Goal: Information Seeking & Learning: Learn about a topic

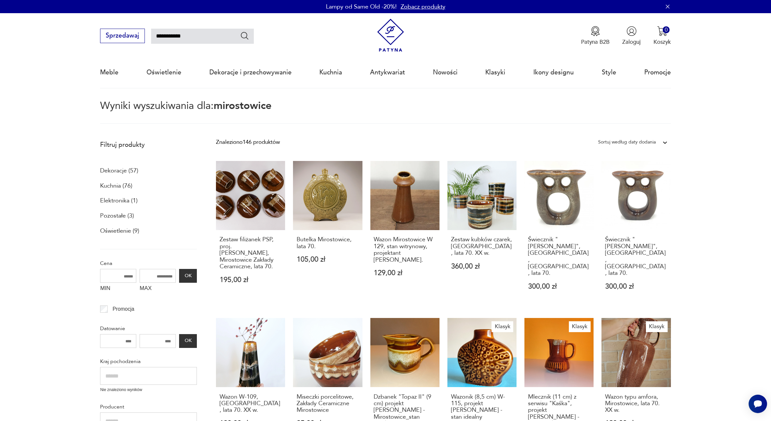
drag, startPoint x: 199, startPoint y: 35, endPoint x: 145, endPoint y: 36, distance: 54.0
click at [151, 36] on input "**********" at bounding box center [202, 36] width 103 height 15
type input "*********"
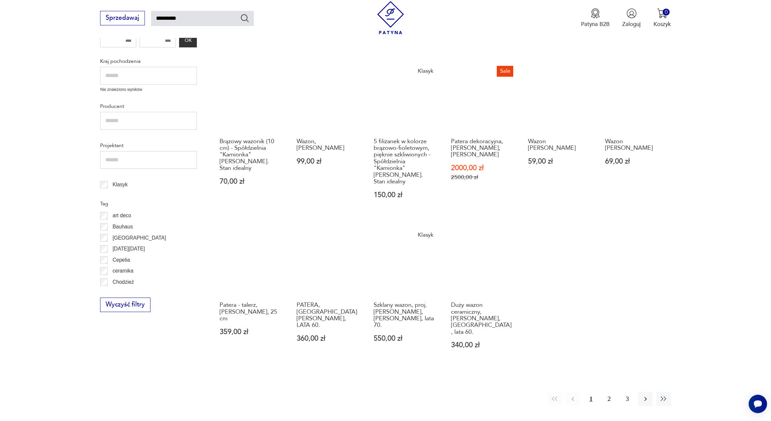
scroll to position [338, 0]
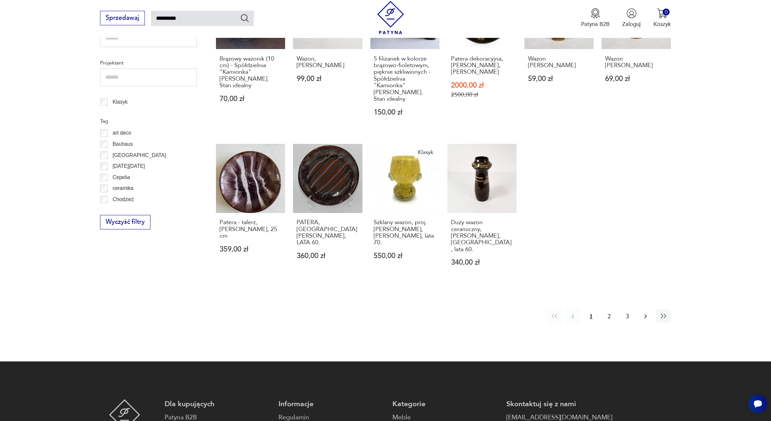
click at [646, 312] on icon "button" at bounding box center [645, 316] width 8 height 8
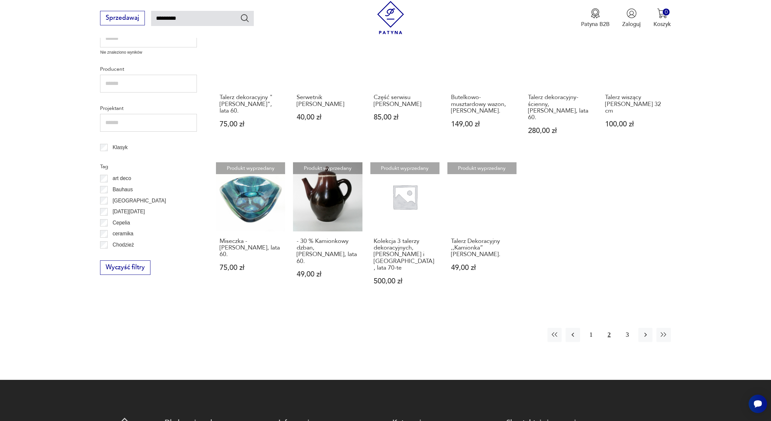
scroll to position [338, 0]
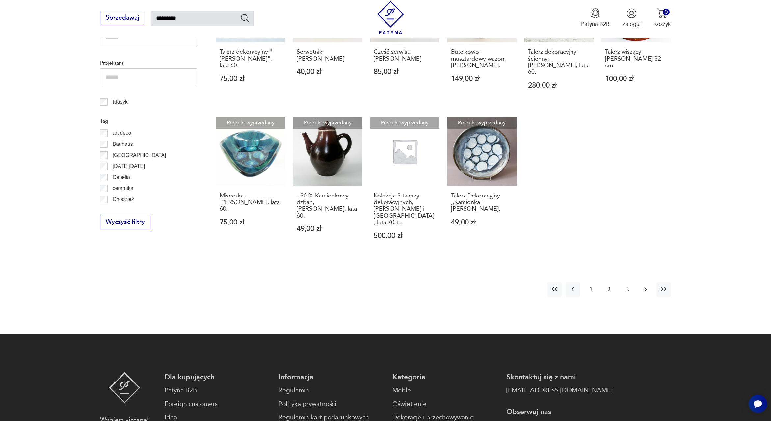
click at [645, 287] on icon "button" at bounding box center [645, 289] width 3 height 4
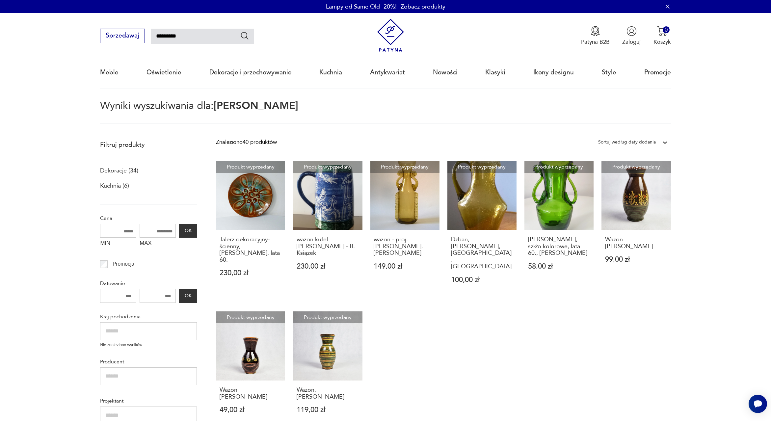
drag, startPoint x: 182, startPoint y: 35, endPoint x: 147, endPoint y: 36, distance: 34.9
click at [151, 36] on input "*********" at bounding box center [202, 36] width 103 height 15
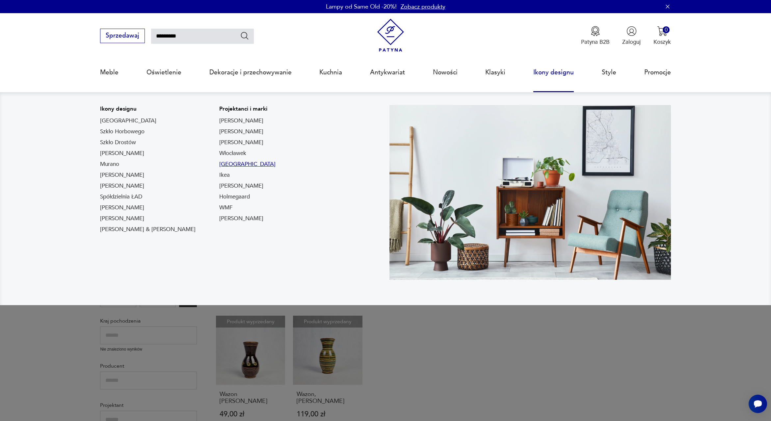
click at [219, 164] on link "[GEOGRAPHIC_DATA]" at bounding box center [247, 164] width 56 height 8
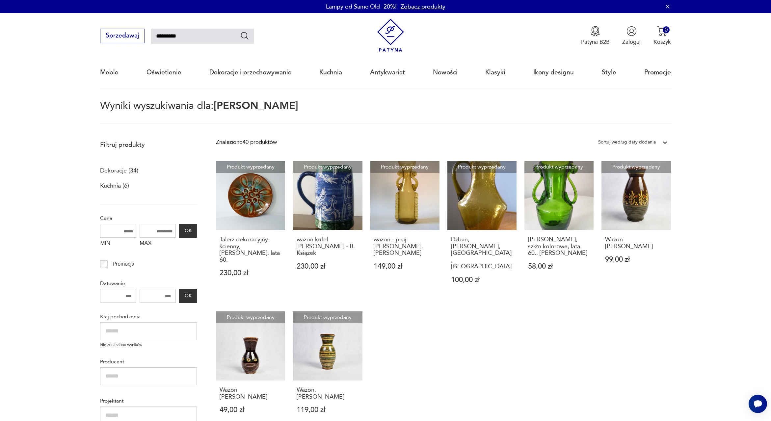
type input "**********"
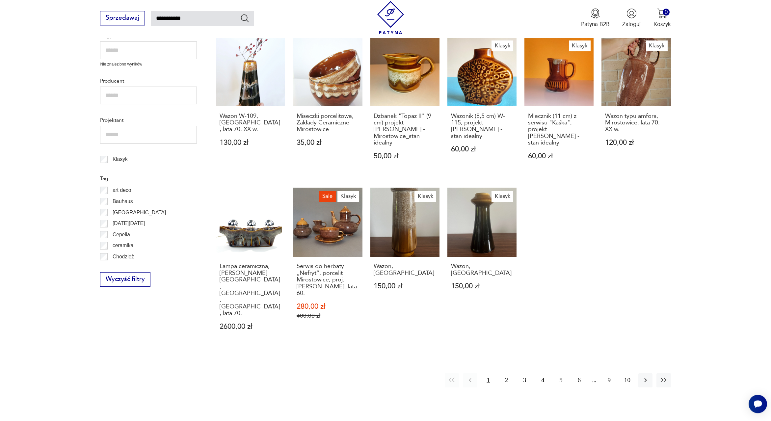
scroll to position [300, 0]
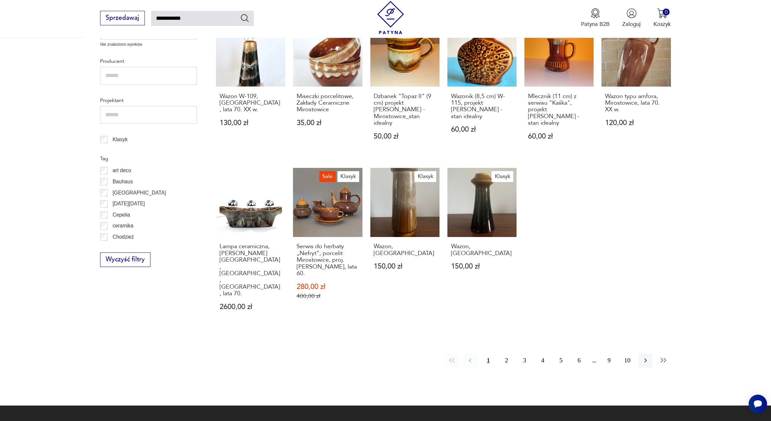
click at [663, 356] on icon "button" at bounding box center [663, 360] width 8 height 8
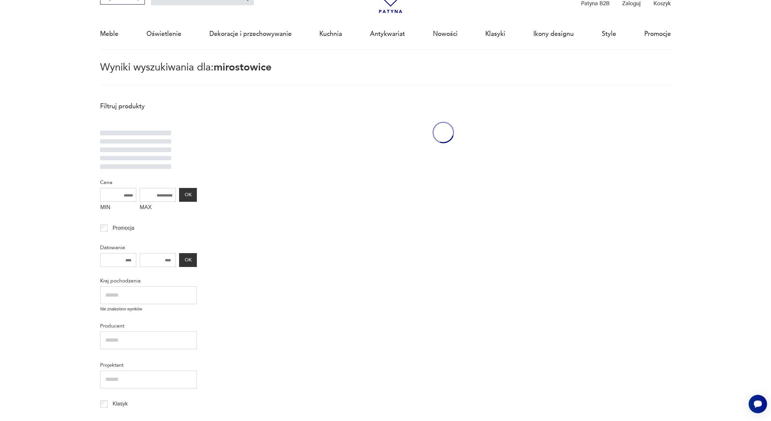
scroll to position [38, 0]
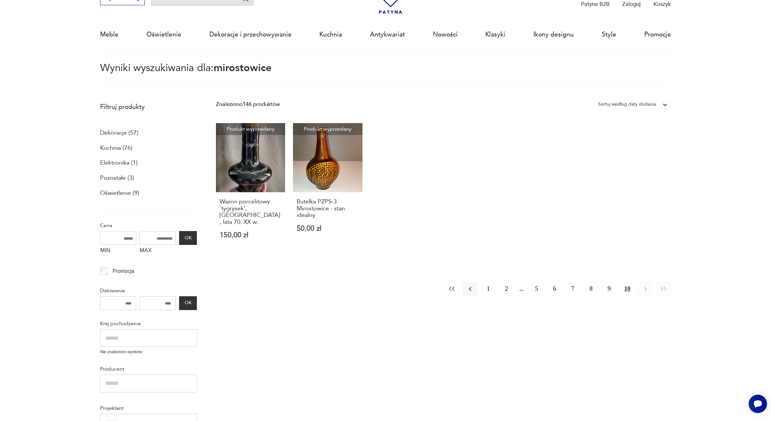
click at [450, 288] on icon "button" at bounding box center [452, 289] width 8 height 8
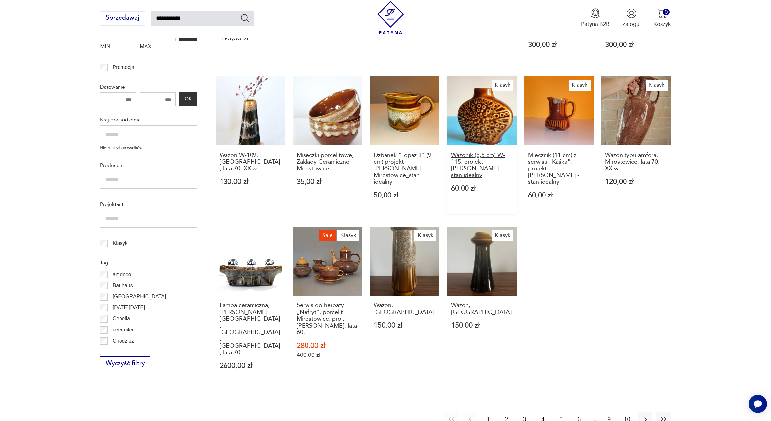
scroll to position [300, 0]
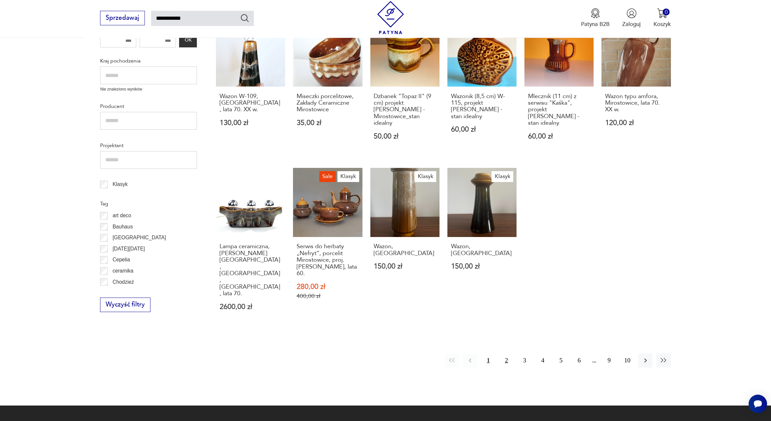
click at [507, 353] on button "2" at bounding box center [506, 360] width 14 height 14
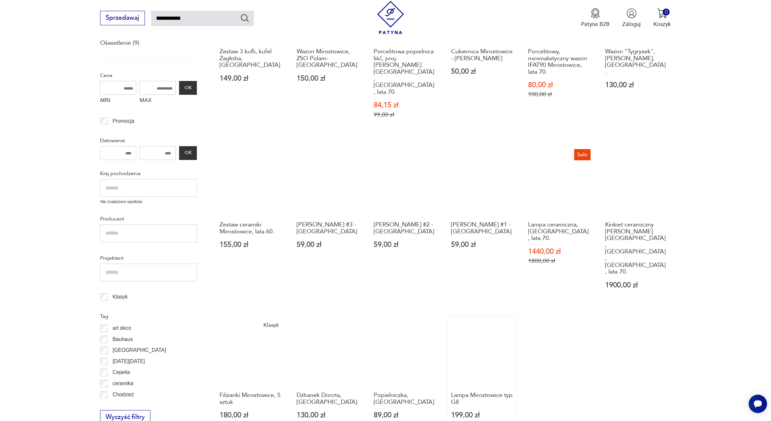
scroll to position [300, 0]
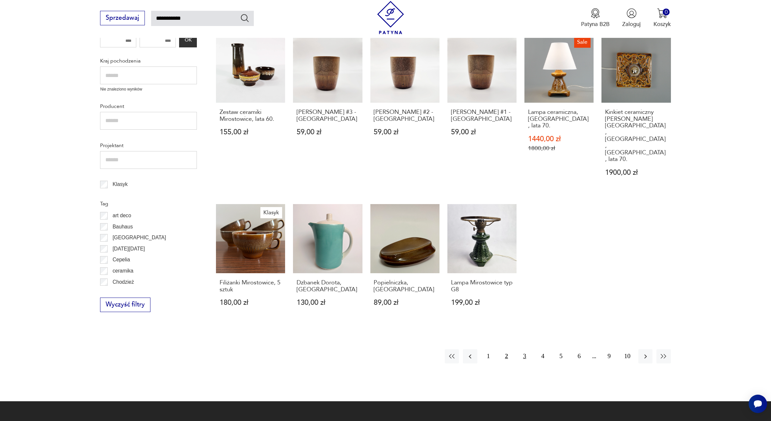
click at [527, 349] on button "3" at bounding box center [524, 356] width 14 height 14
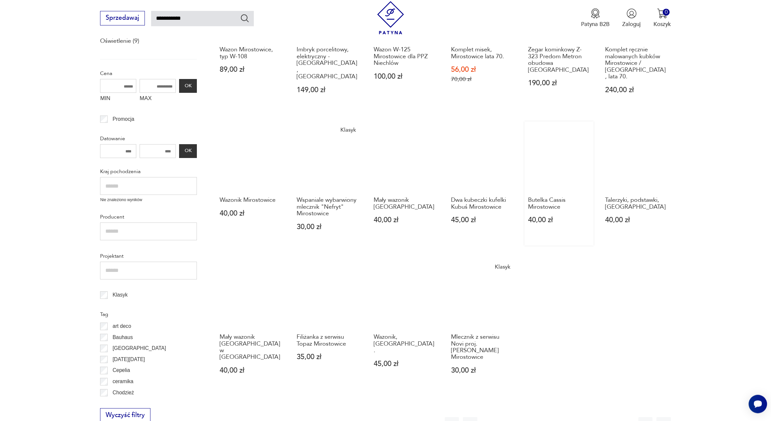
scroll to position [300, 0]
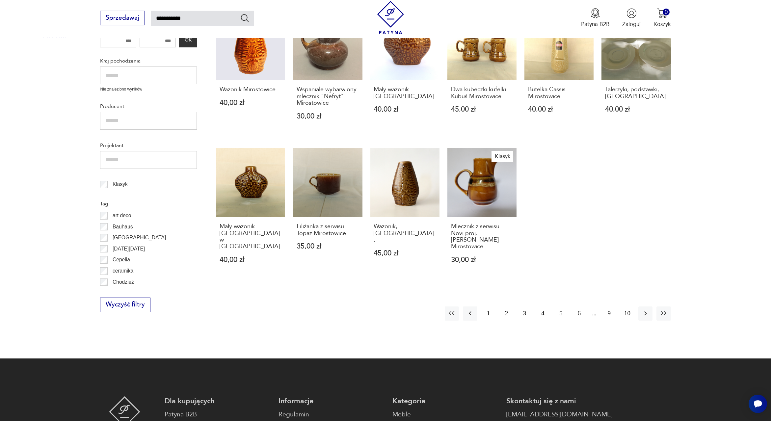
click at [542, 306] on button "4" at bounding box center [542, 313] width 14 height 14
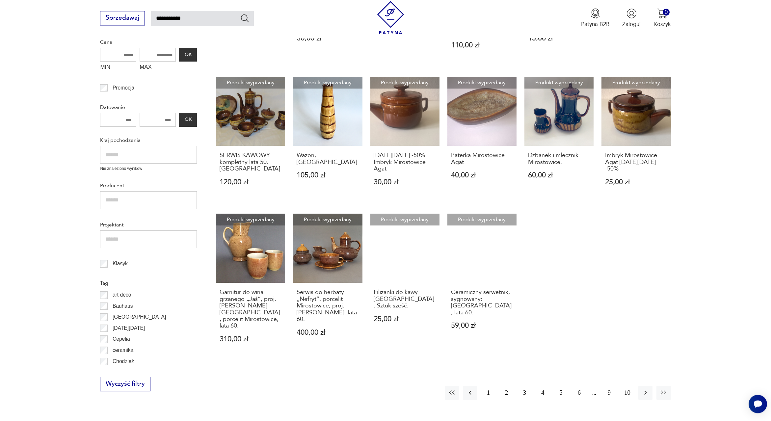
scroll to position [225, 0]
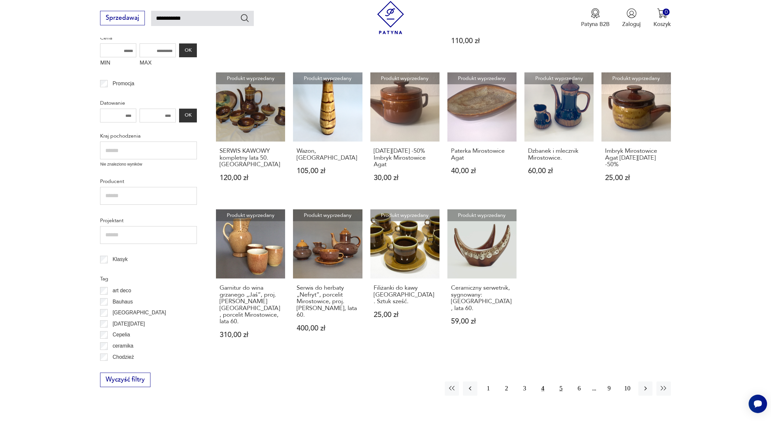
click at [561, 381] on button "5" at bounding box center [560, 388] width 14 height 14
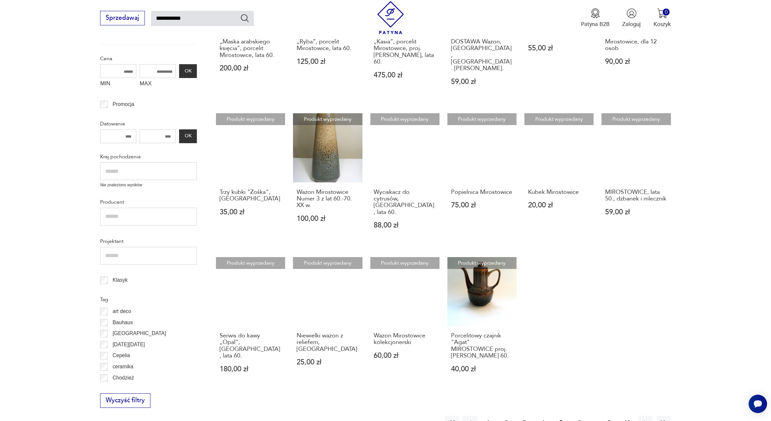
scroll to position [300, 0]
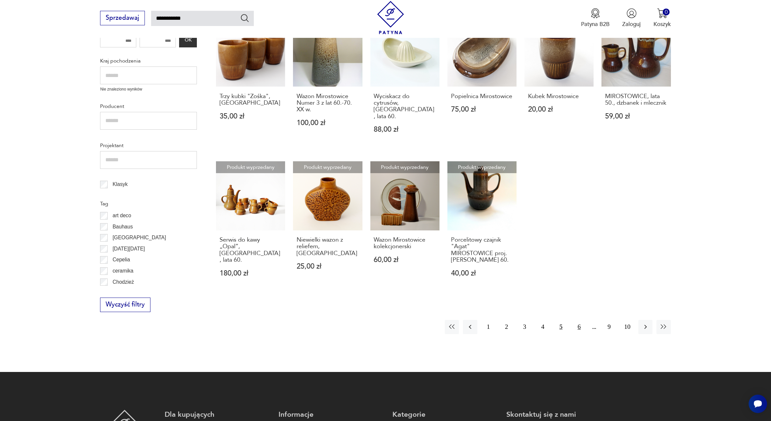
click at [579, 320] on button "6" at bounding box center [579, 327] width 14 height 14
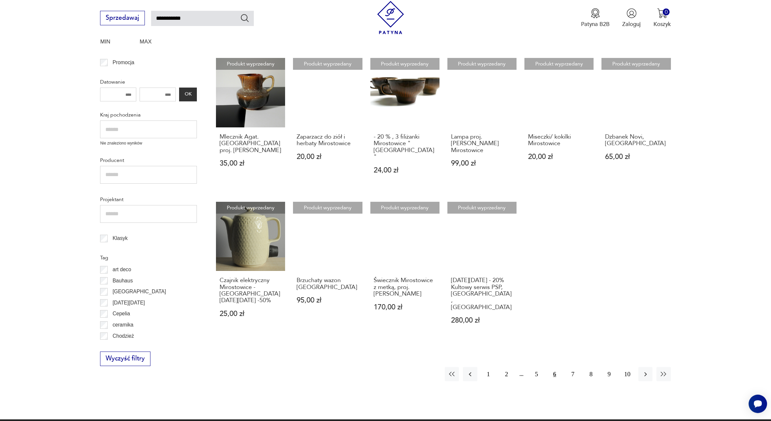
scroll to position [300, 0]
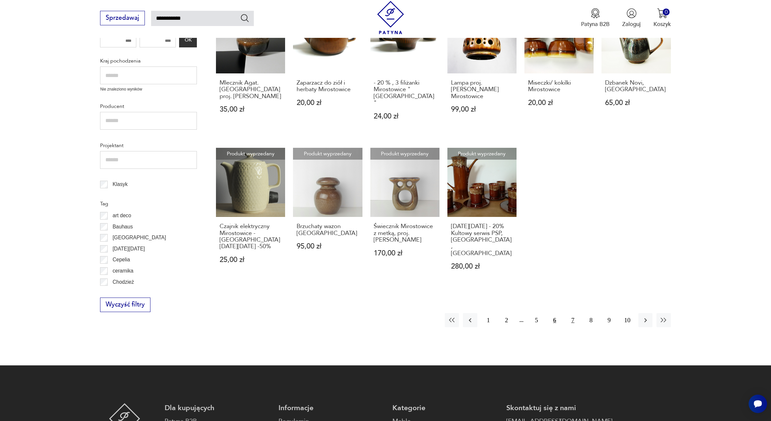
click at [572, 313] on button "7" at bounding box center [572, 320] width 14 height 14
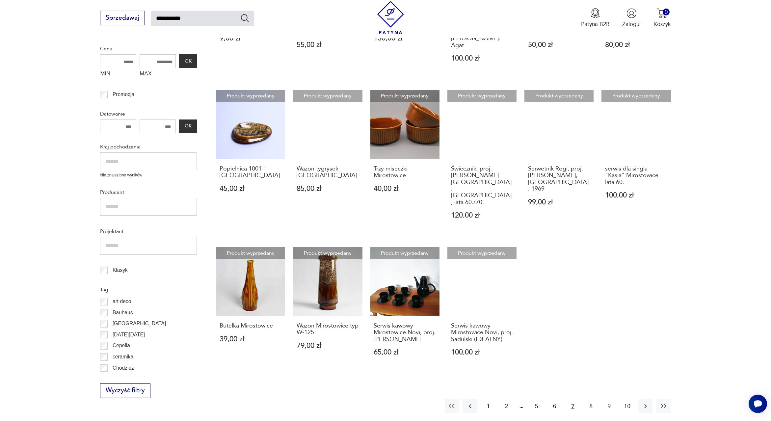
scroll to position [225, 0]
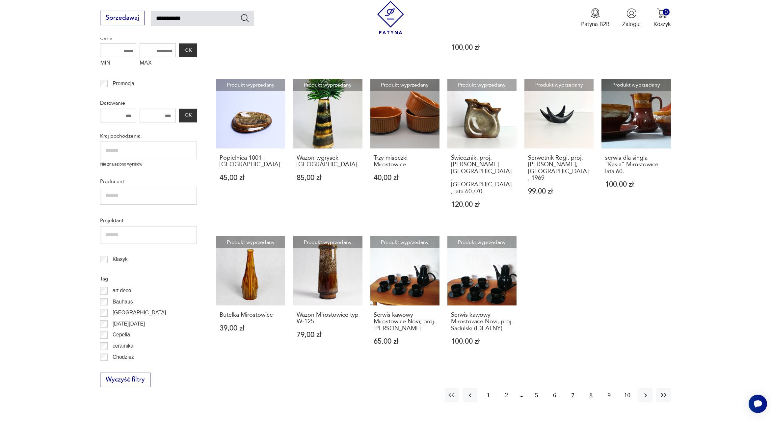
click at [590, 388] on button "8" at bounding box center [591, 395] width 14 height 14
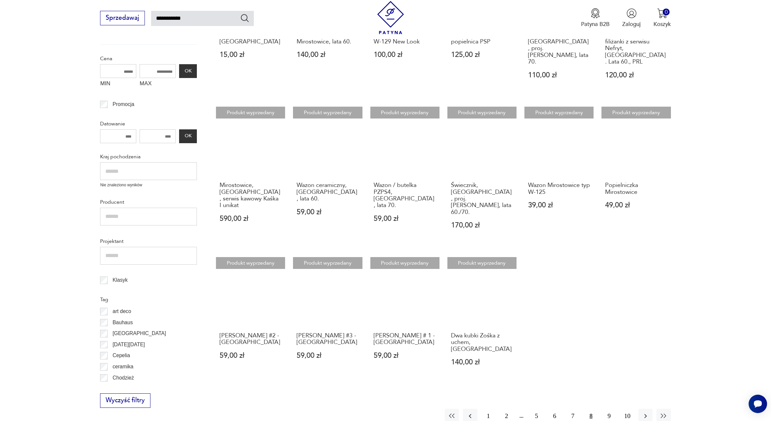
scroll to position [263, 0]
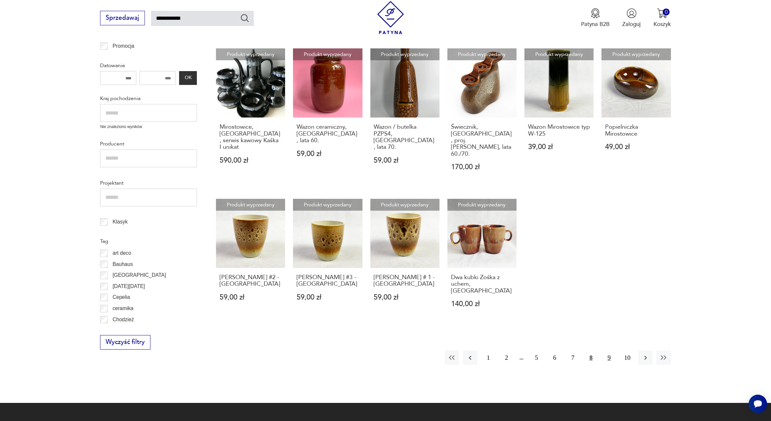
click at [609, 350] on button "9" at bounding box center [609, 357] width 14 height 14
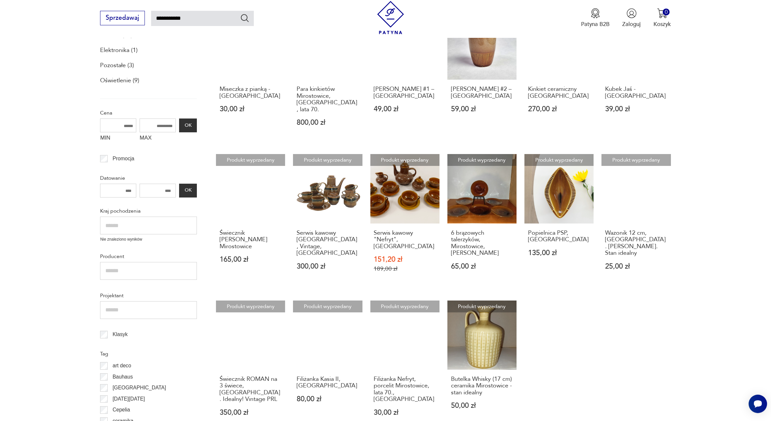
scroll to position [263, 0]
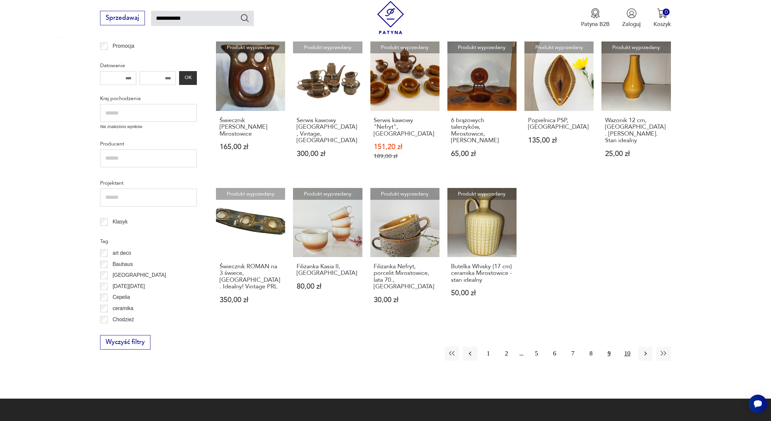
click at [624, 347] on button "10" at bounding box center [627, 354] width 14 height 14
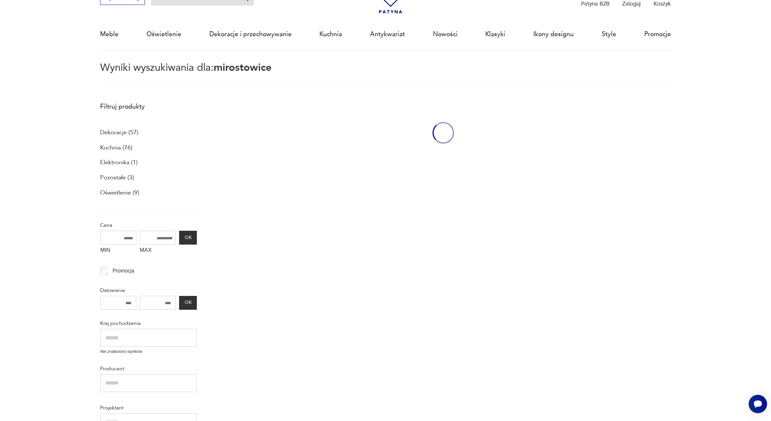
scroll to position [38, 0]
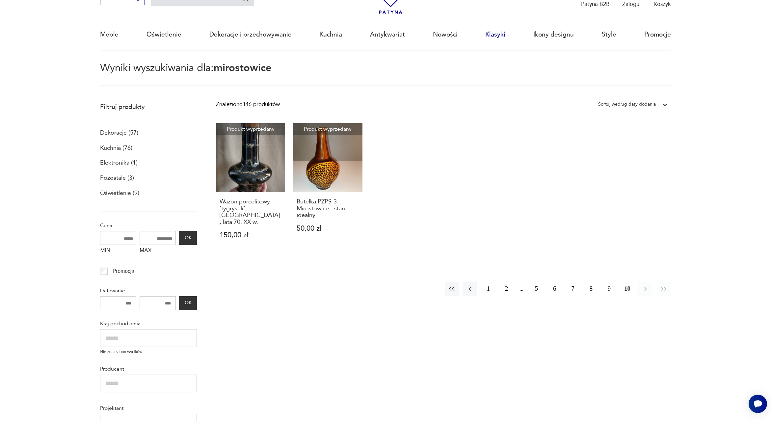
click at [496, 34] on link "Klasyki" at bounding box center [495, 34] width 20 height 30
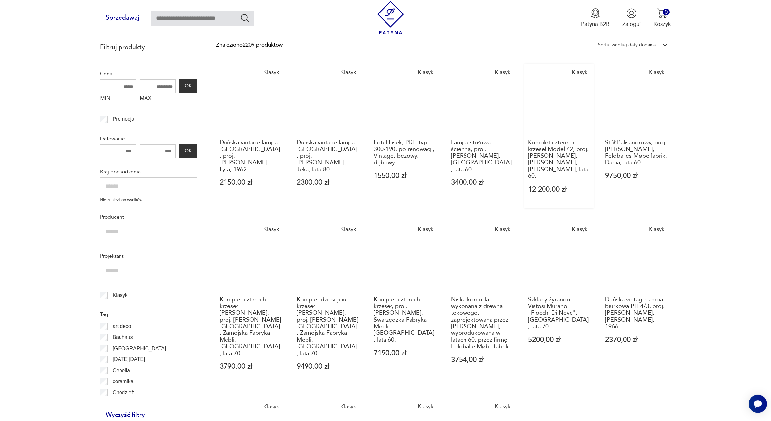
scroll to position [38, 0]
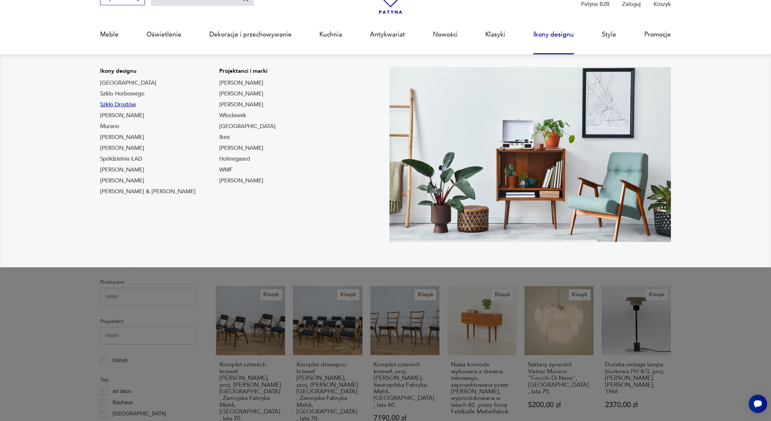
click at [122, 105] on link "Szkło Drostów" at bounding box center [118, 105] width 36 height 8
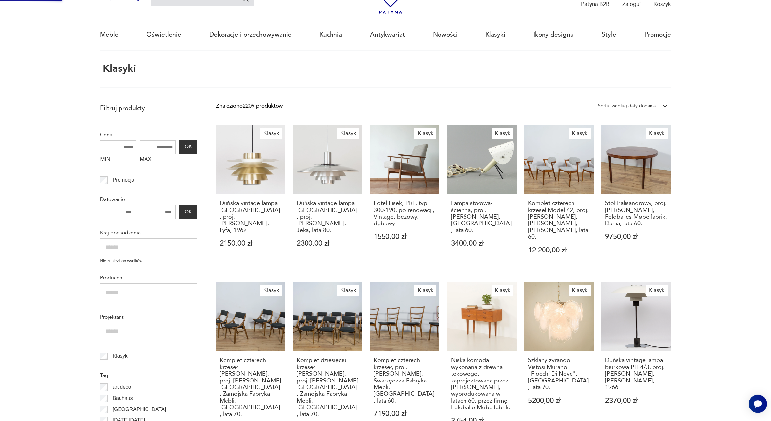
type input "*****"
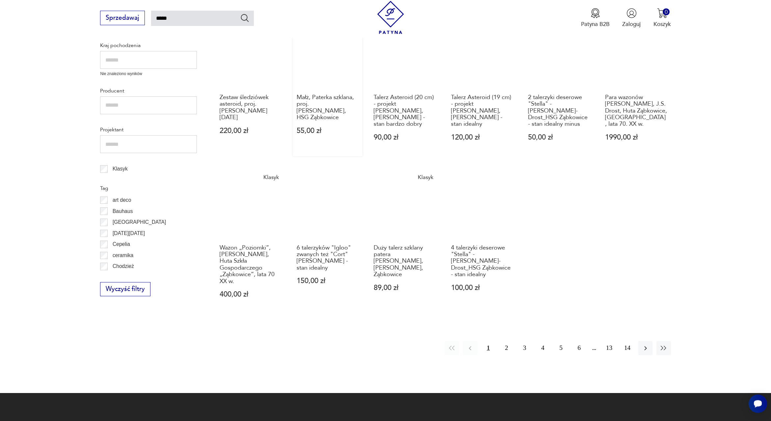
scroll to position [340, 0]
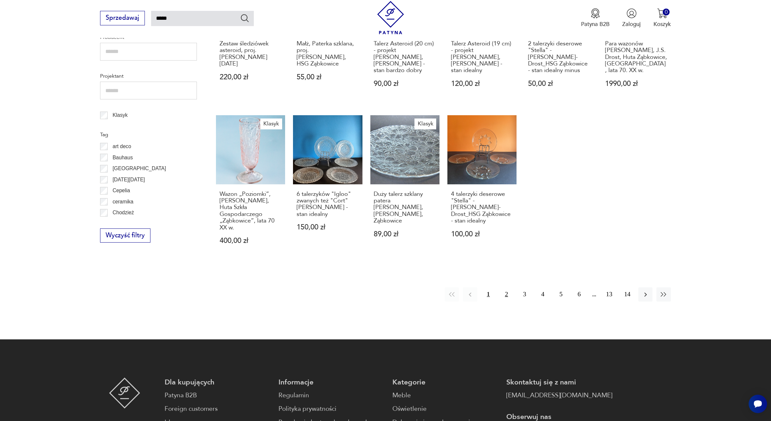
click at [506, 295] on button "2" at bounding box center [506, 294] width 14 height 14
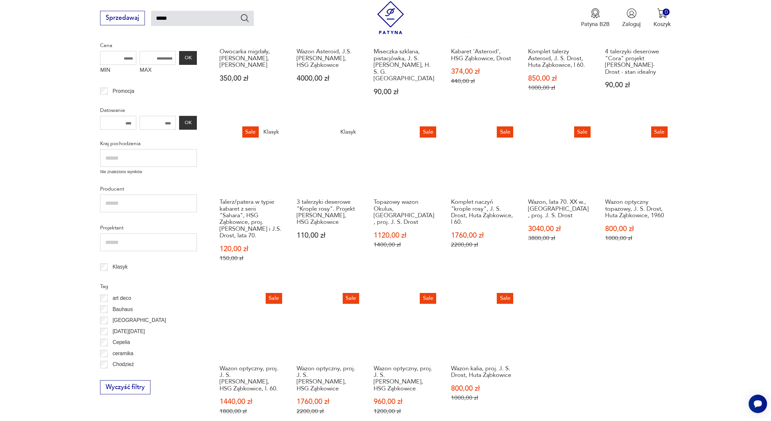
scroll to position [413, 0]
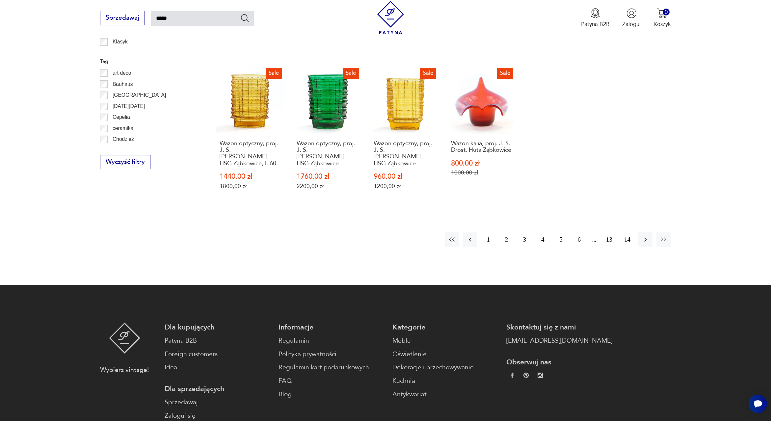
click at [525, 232] on button "3" at bounding box center [524, 239] width 14 height 14
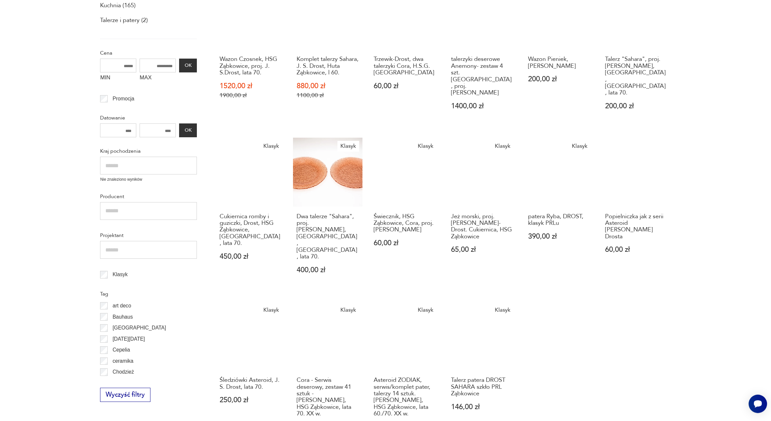
scroll to position [225, 0]
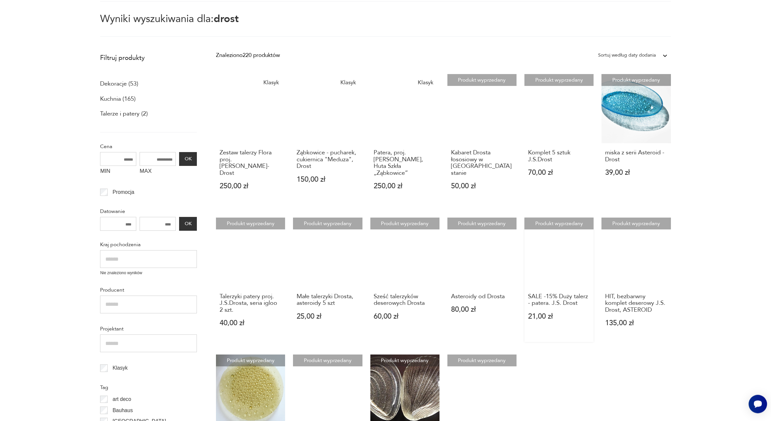
scroll to position [38, 0]
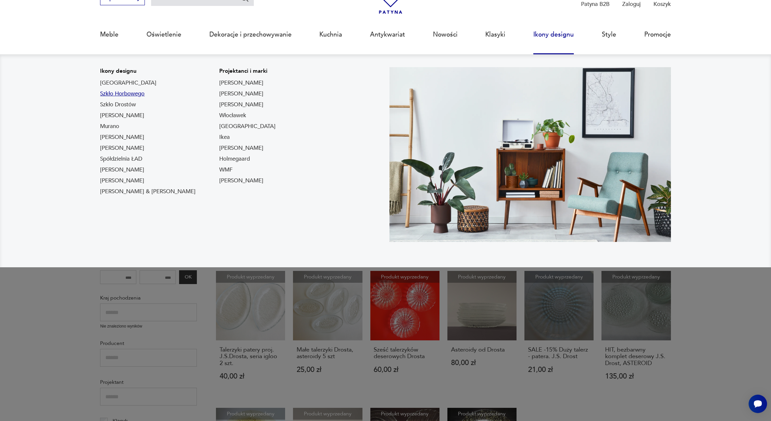
click at [114, 95] on link "Szkło Horbowego" at bounding box center [122, 94] width 44 height 8
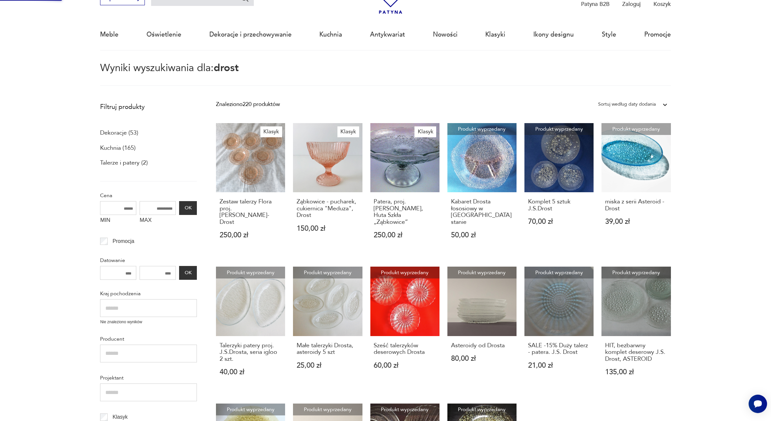
type input "*******"
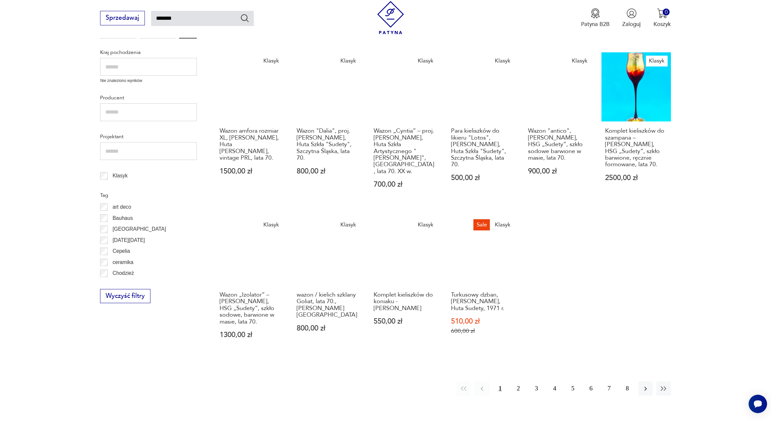
scroll to position [338, 0]
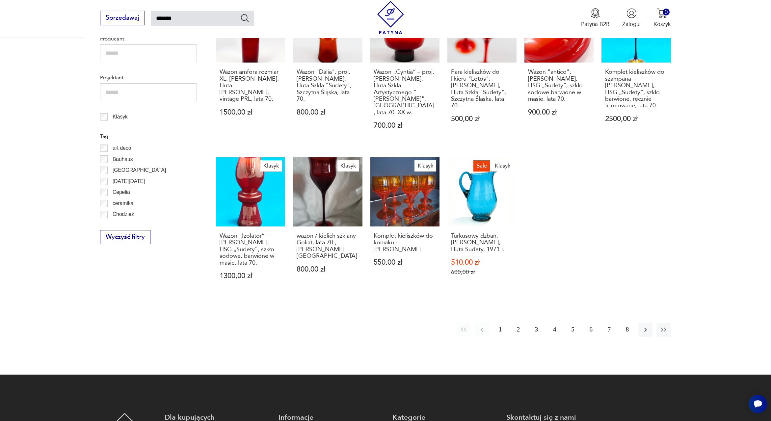
click at [518, 322] on button "2" at bounding box center [518, 329] width 14 height 14
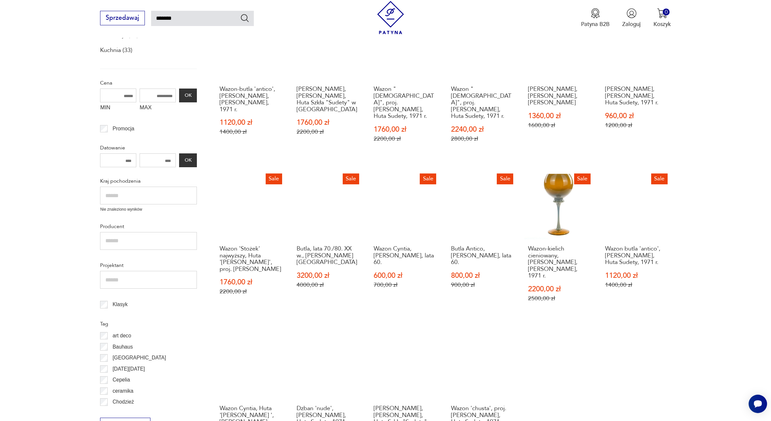
scroll to position [300, 0]
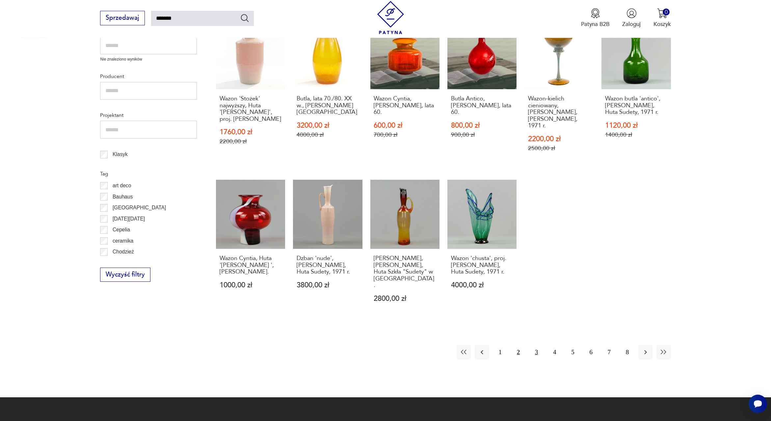
click at [536, 345] on button "3" at bounding box center [536, 352] width 14 height 14
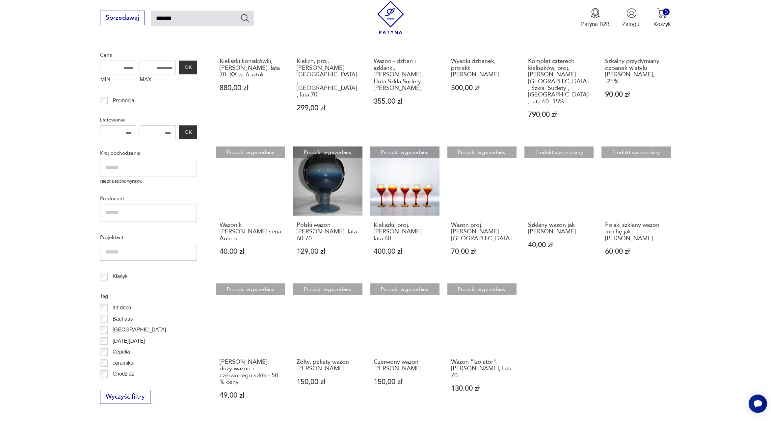
scroll to position [263, 0]
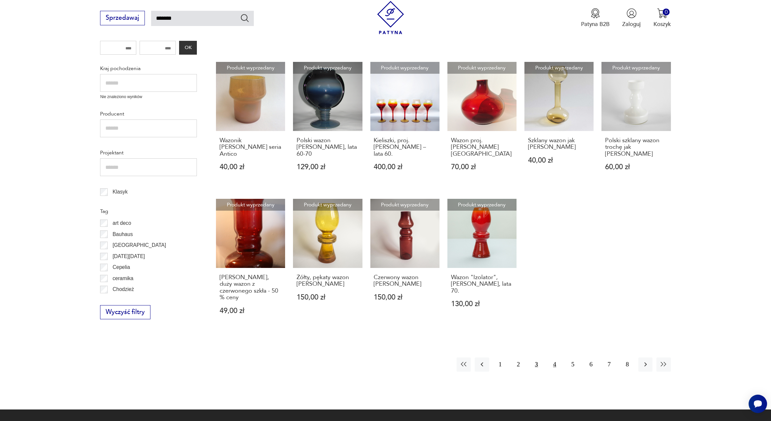
click at [554, 357] on button "4" at bounding box center [554, 364] width 14 height 14
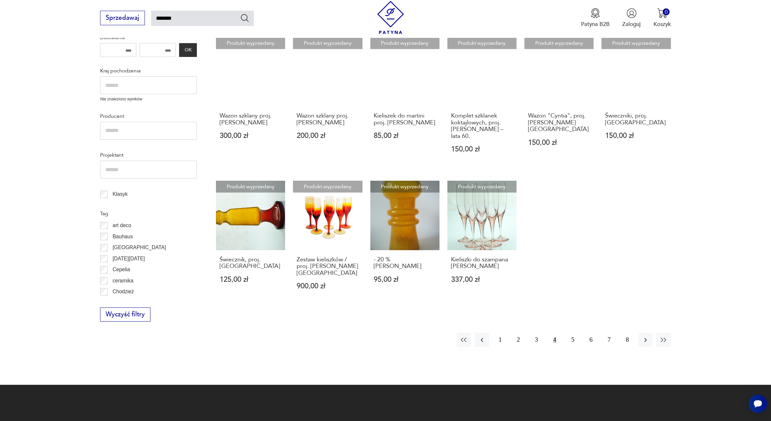
scroll to position [263, 0]
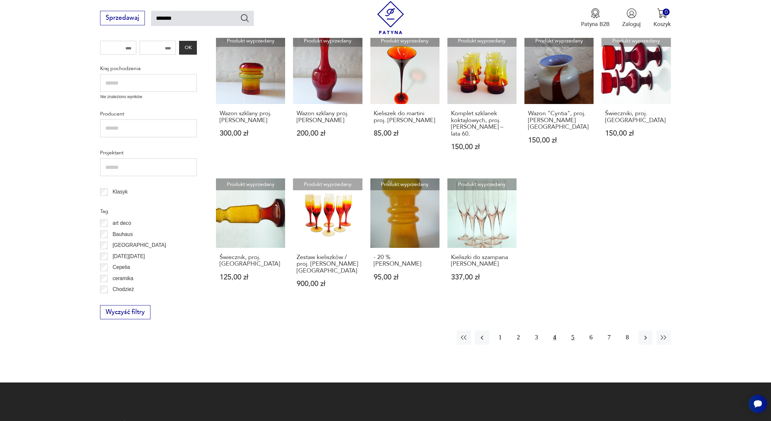
click at [572, 339] on button "5" at bounding box center [572, 337] width 14 height 14
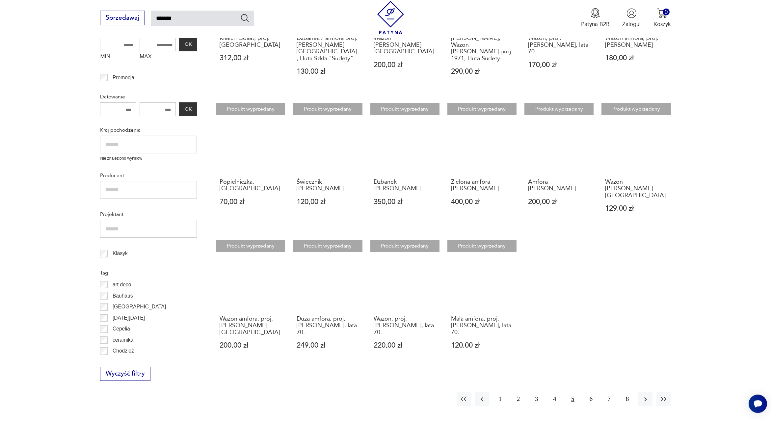
scroll to position [300, 0]
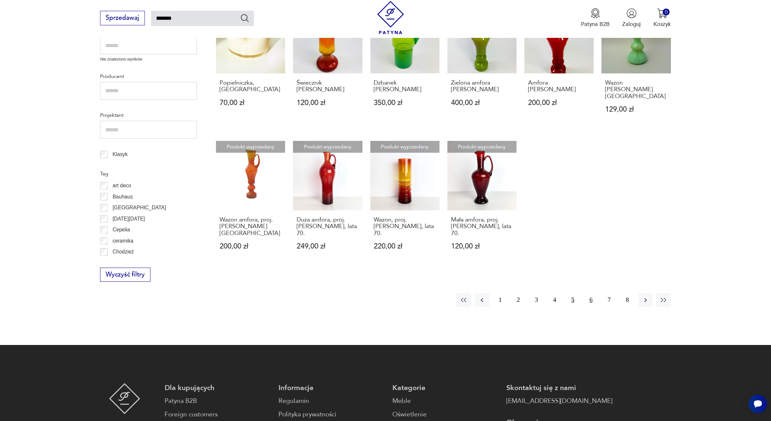
click at [593, 293] on button "6" at bounding box center [591, 300] width 14 height 14
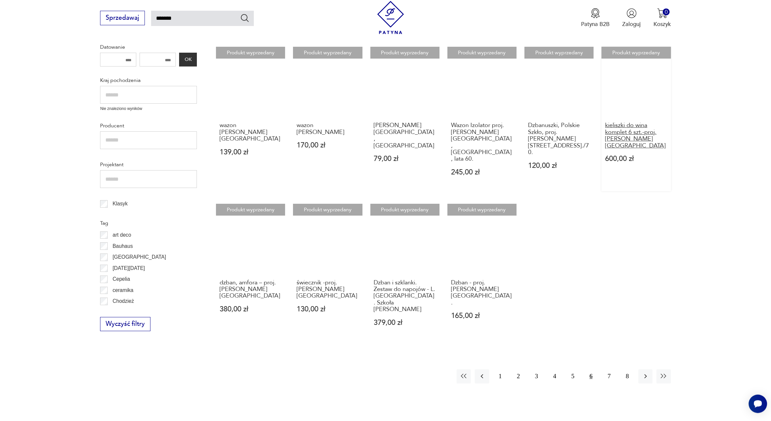
scroll to position [263, 0]
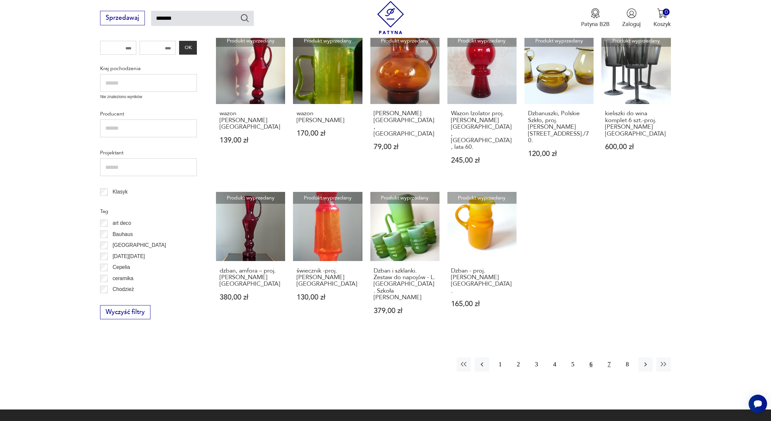
click at [610, 357] on button "7" at bounding box center [609, 364] width 14 height 14
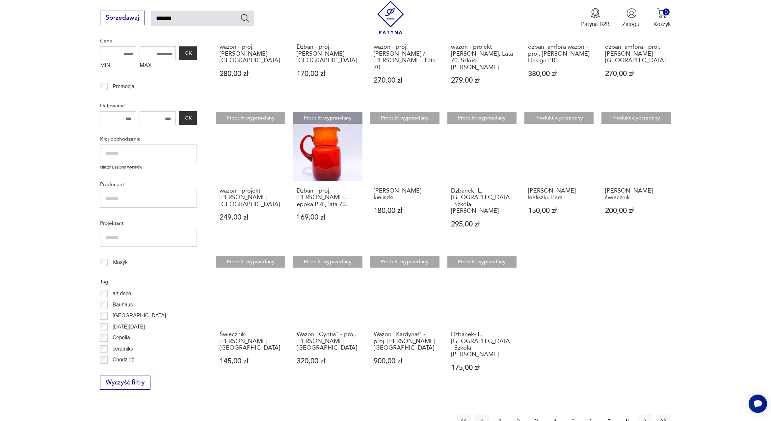
scroll to position [263, 0]
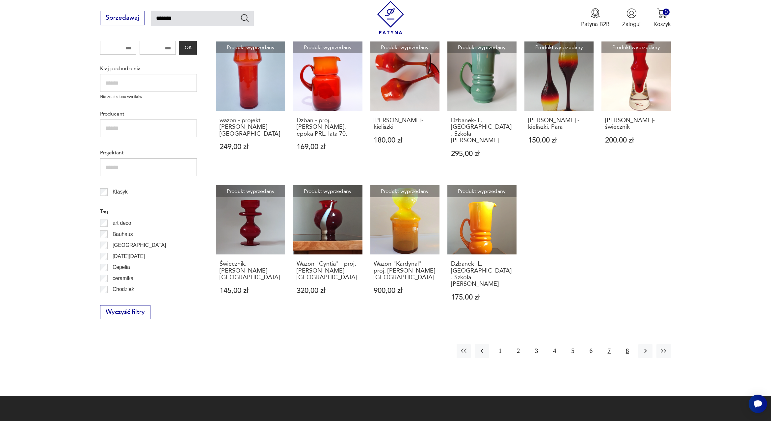
click at [626, 344] on button "8" at bounding box center [627, 351] width 14 height 14
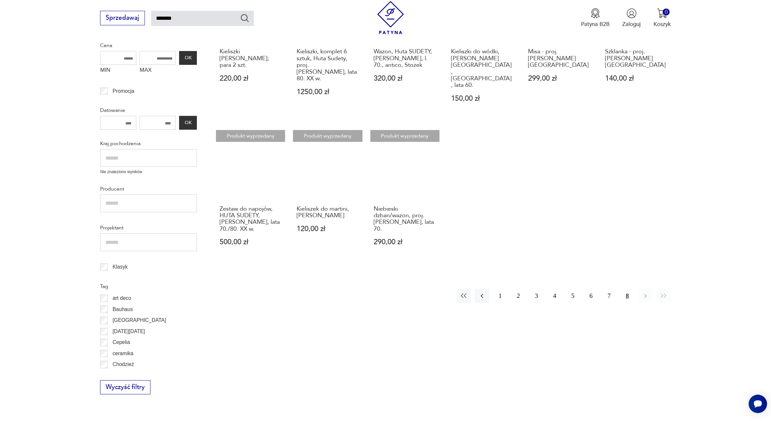
scroll to position [0, 0]
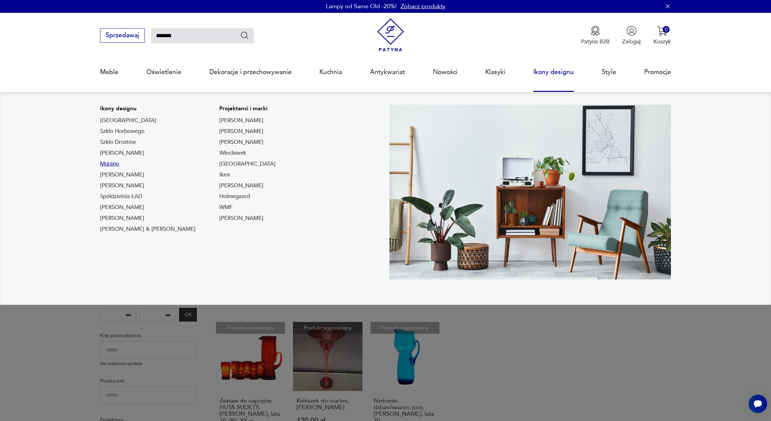
click at [111, 166] on link "Murano" at bounding box center [109, 164] width 19 height 8
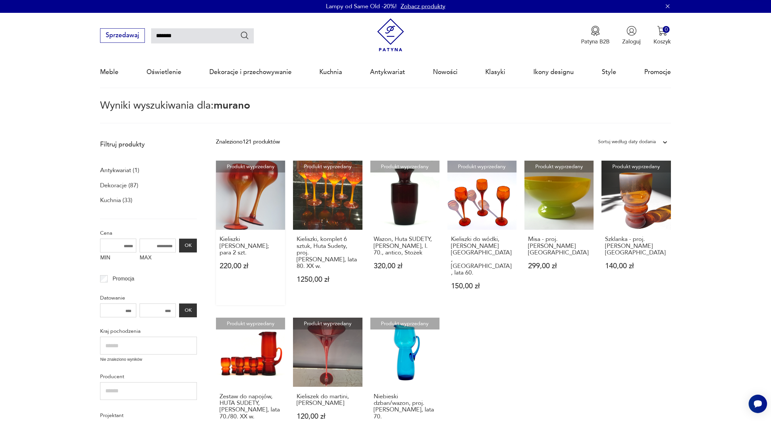
type input "******"
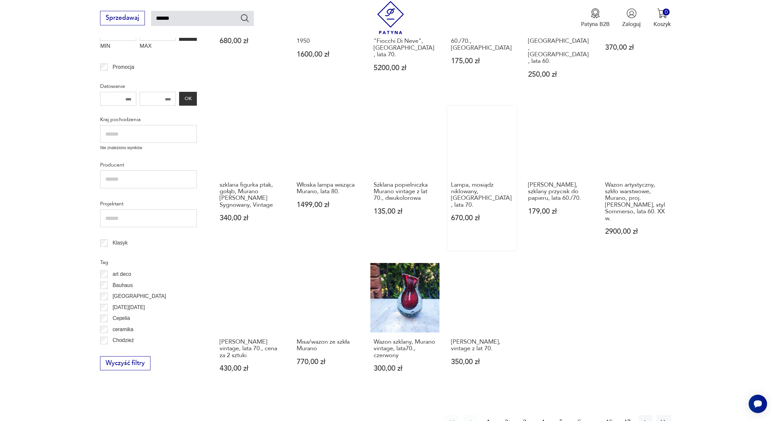
scroll to position [338, 0]
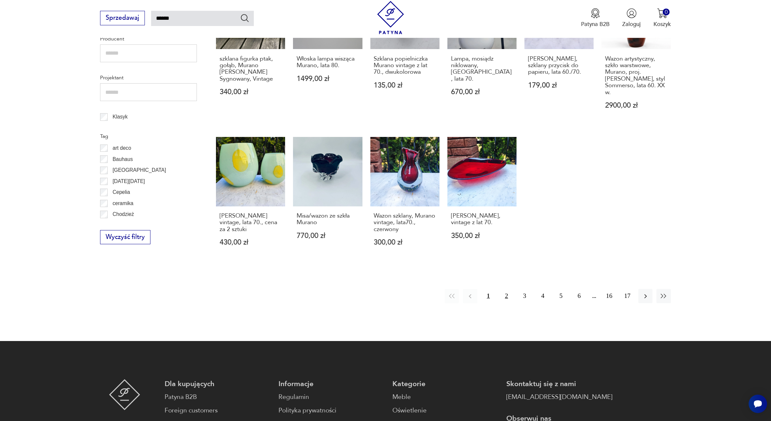
click at [508, 289] on button "2" at bounding box center [506, 296] width 14 height 14
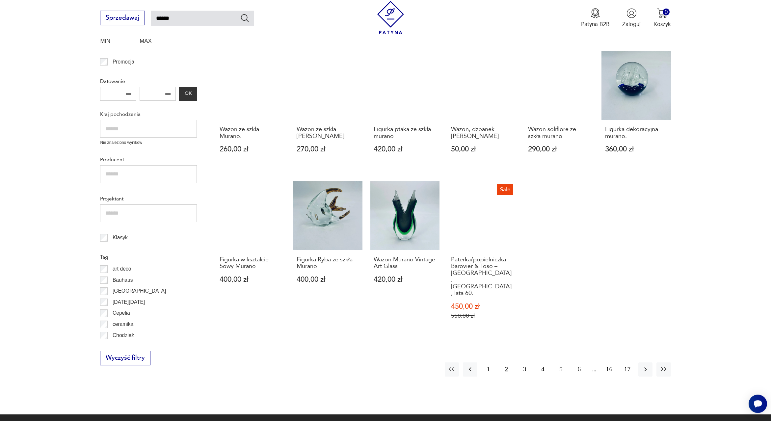
scroll to position [300, 0]
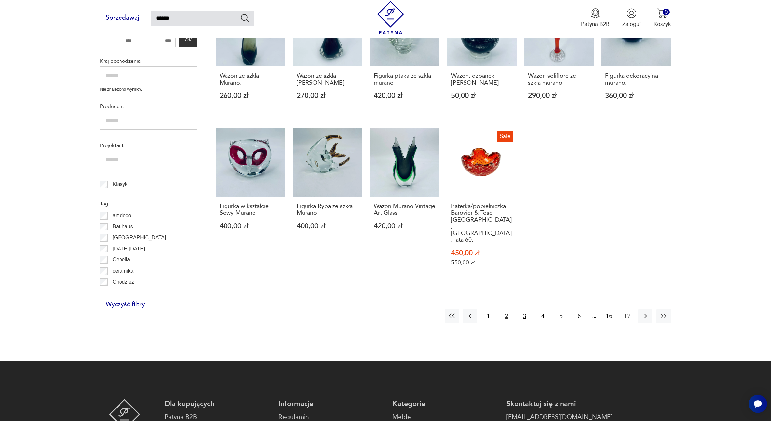
click at [524, 309] on button "3" at bounding box center [524, 316] width 14 height 14
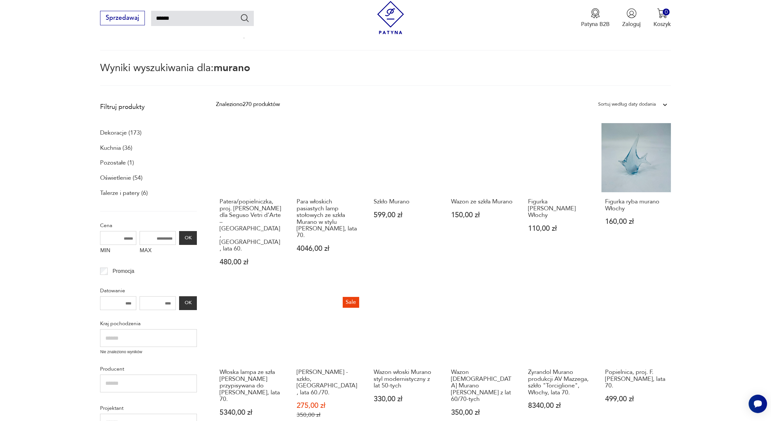
scroll to position [225, 0]
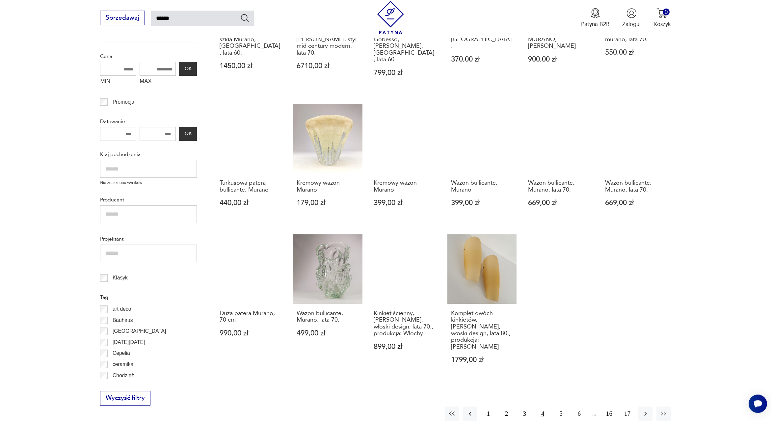
scroll to position [263, 0]
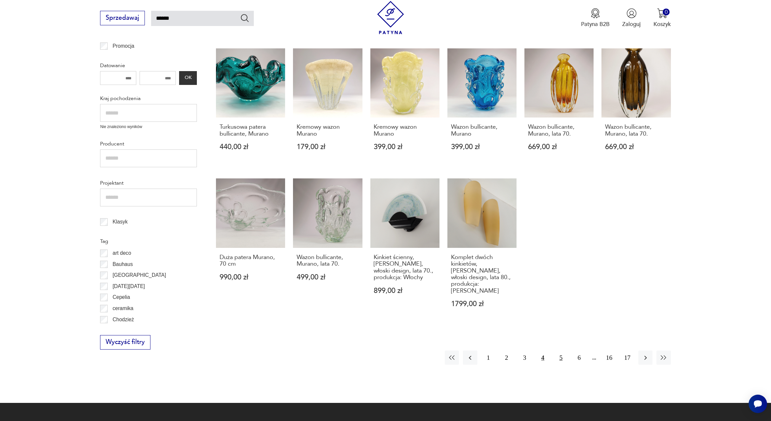
click at [561, 350] on button "5" at bounding box center [560, 357] width 14 height 14
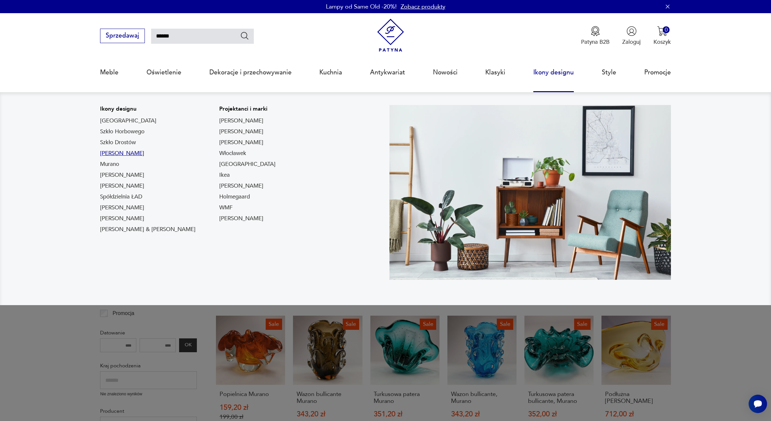
click at [132, 154] on link "[PERSON_NAME]" at bounding box center [122, 153] width 44 height 8
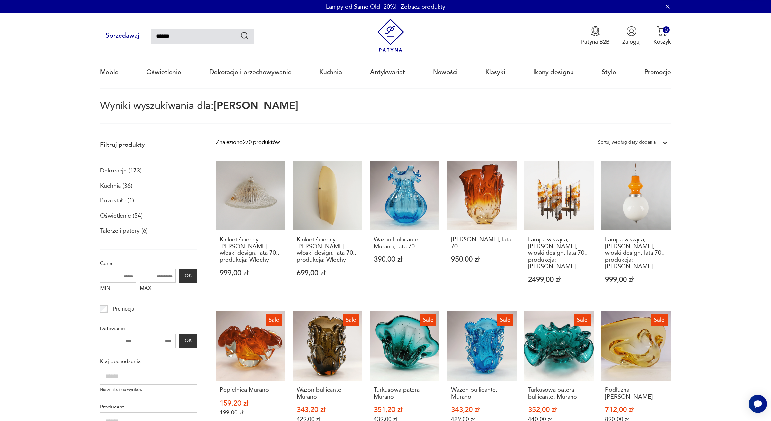
type input "*******"
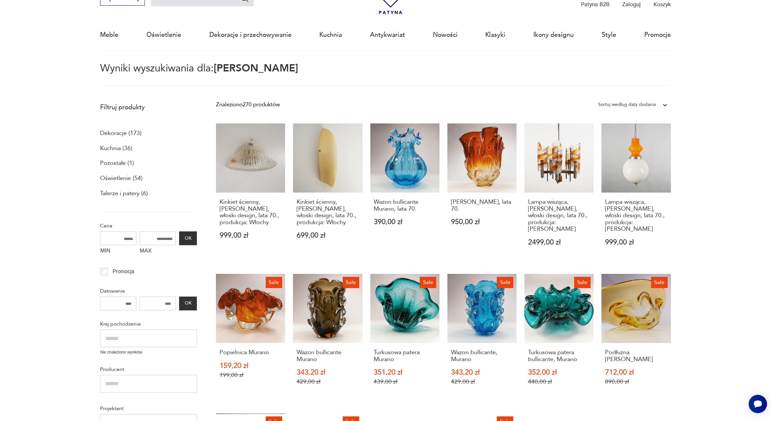
scroll to position [38, 0]
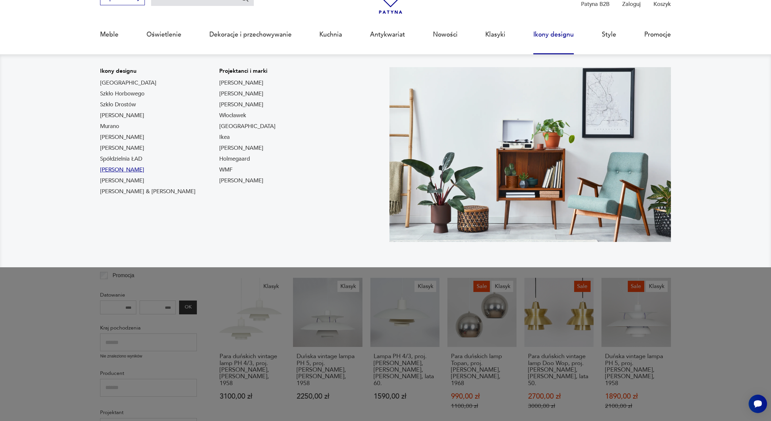
click at [128, 172] on link "[PERSON_NAME]" at bounding box center [122, 170] width 44 height 8
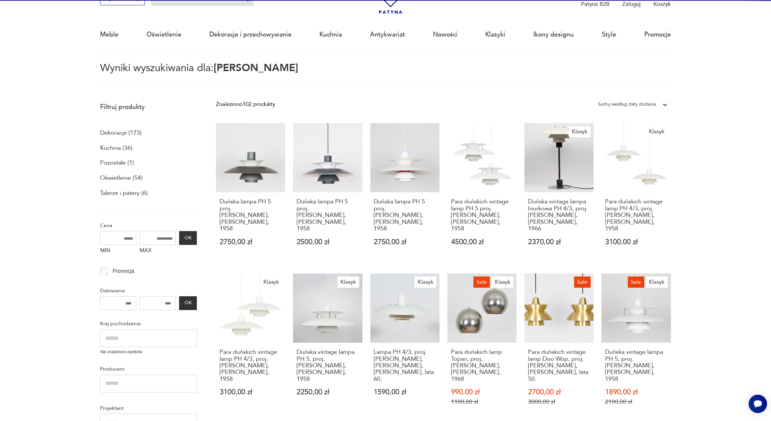
type input "******"
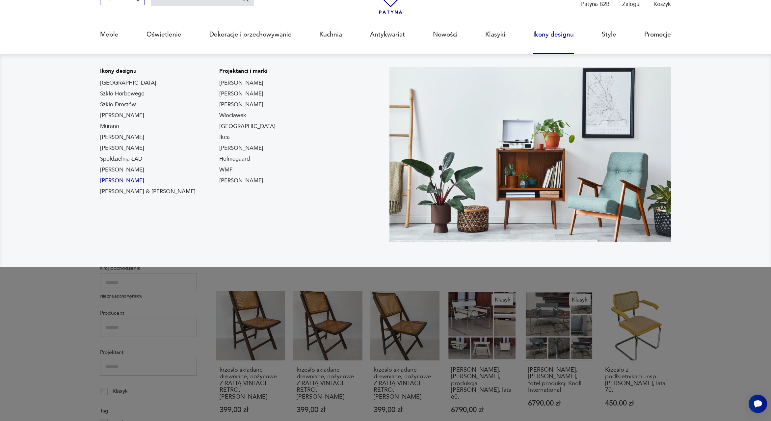
click at [129, 180] on link "[PERSON_NAME]" at bounding box center [122, 181] width 44 height 8
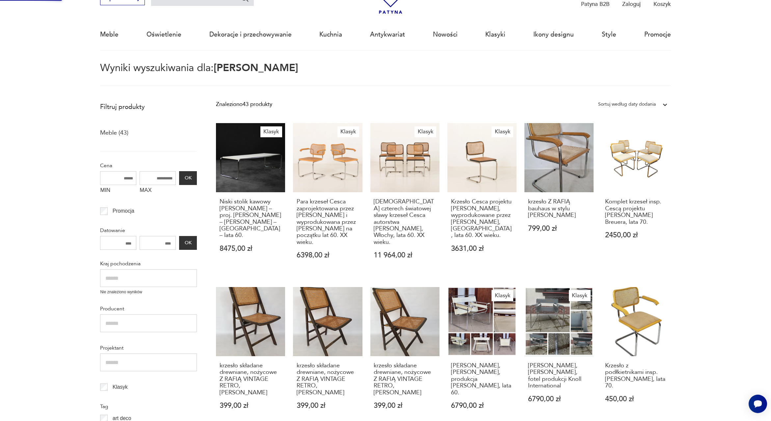
type input "*******"
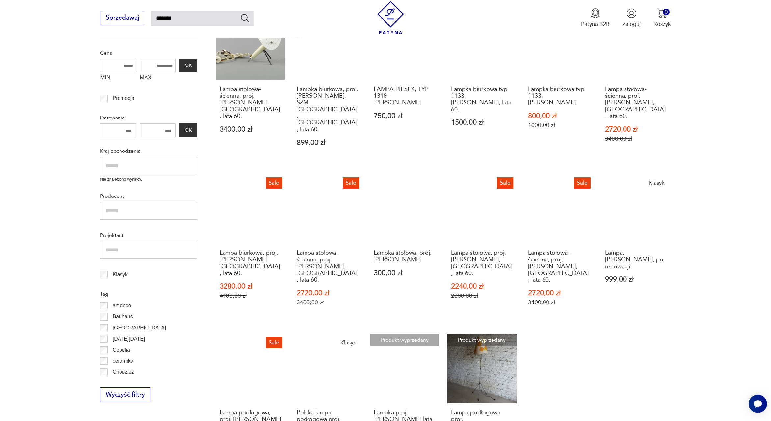
scroll to position [0, 0]
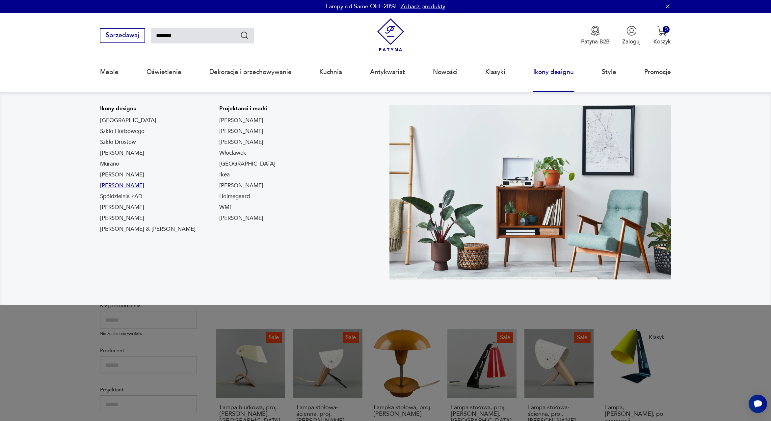
click at [119, 187] on link "[PERSON_NAME]" at bounding box center [122, 186] width 44 height 8
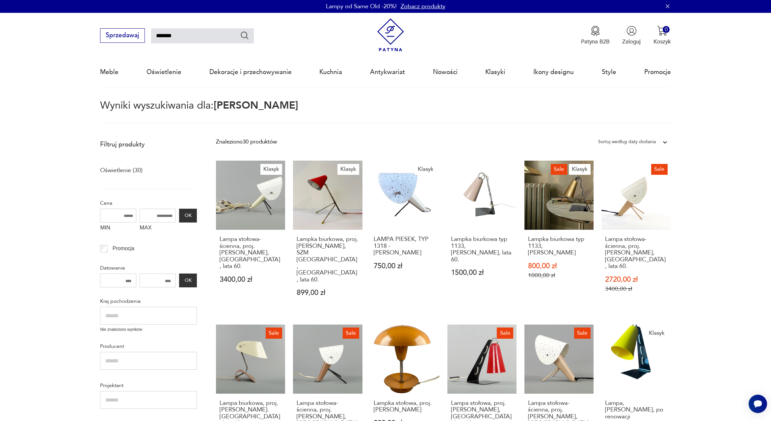
type input "*****"
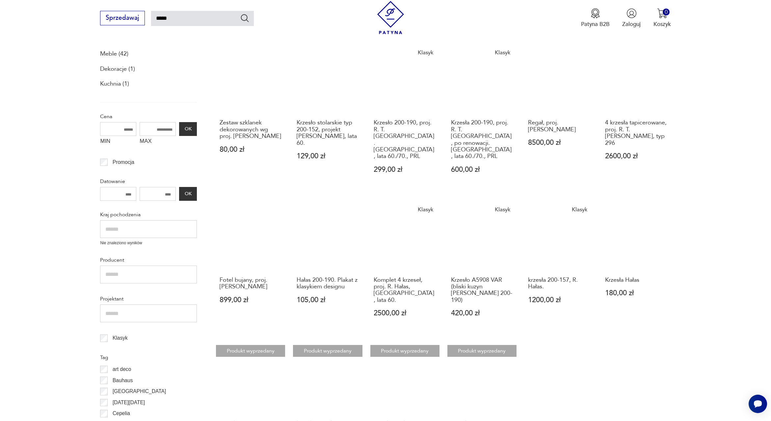
scroll to position [38, 0]
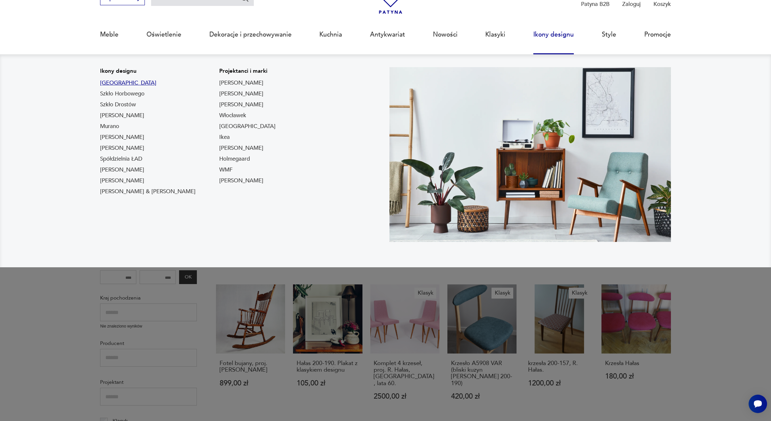
click at [108, 83] on link "[GEOGRAPHIC_DATA]" at bounding box center [128, 83] width 56 height 8
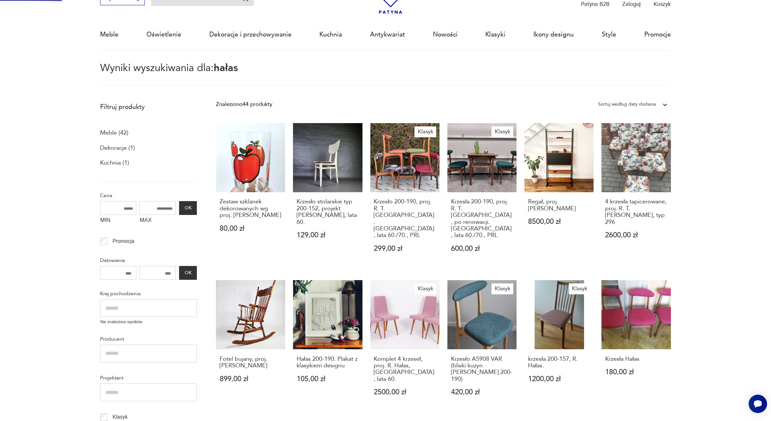
type input "****"
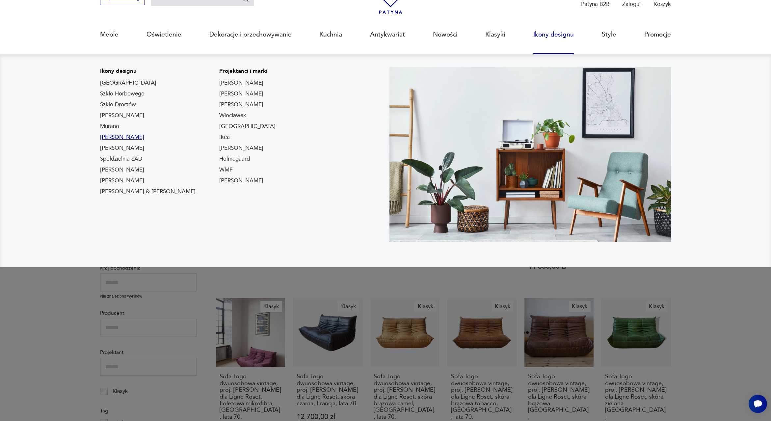
click at [116, 136] on link "[PERSON_NAME]" at bounding box center [122, 137] width 44 height 8
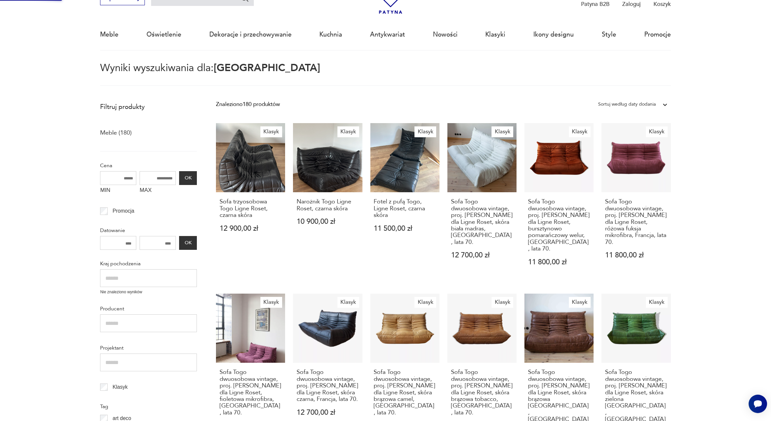
type input "**********"
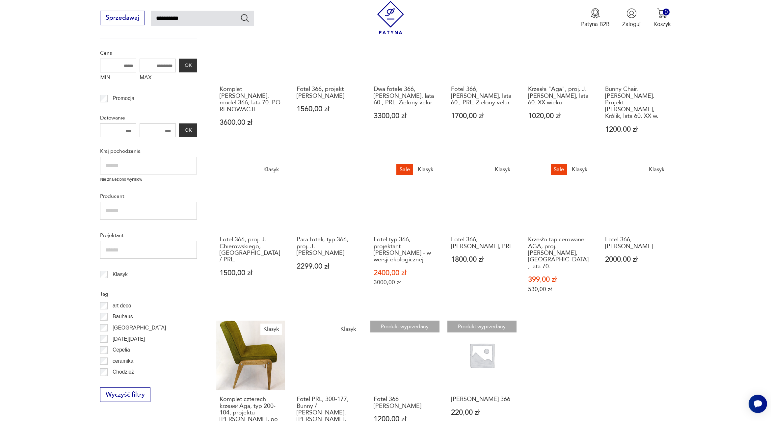
scroll to position [38, 0]
